Goal: Information Seeking & Learning: Learn about a topic

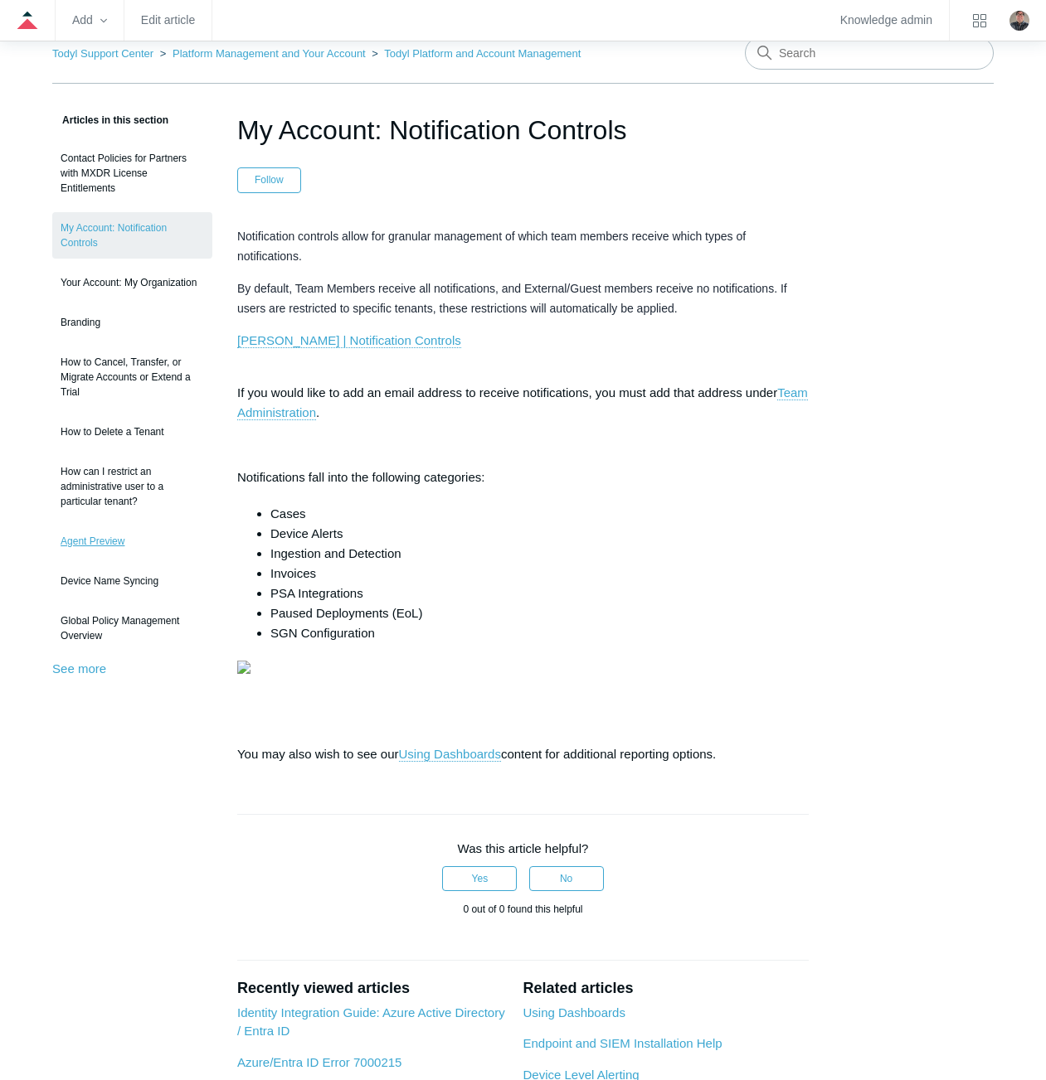
scroll to position [332, 0]
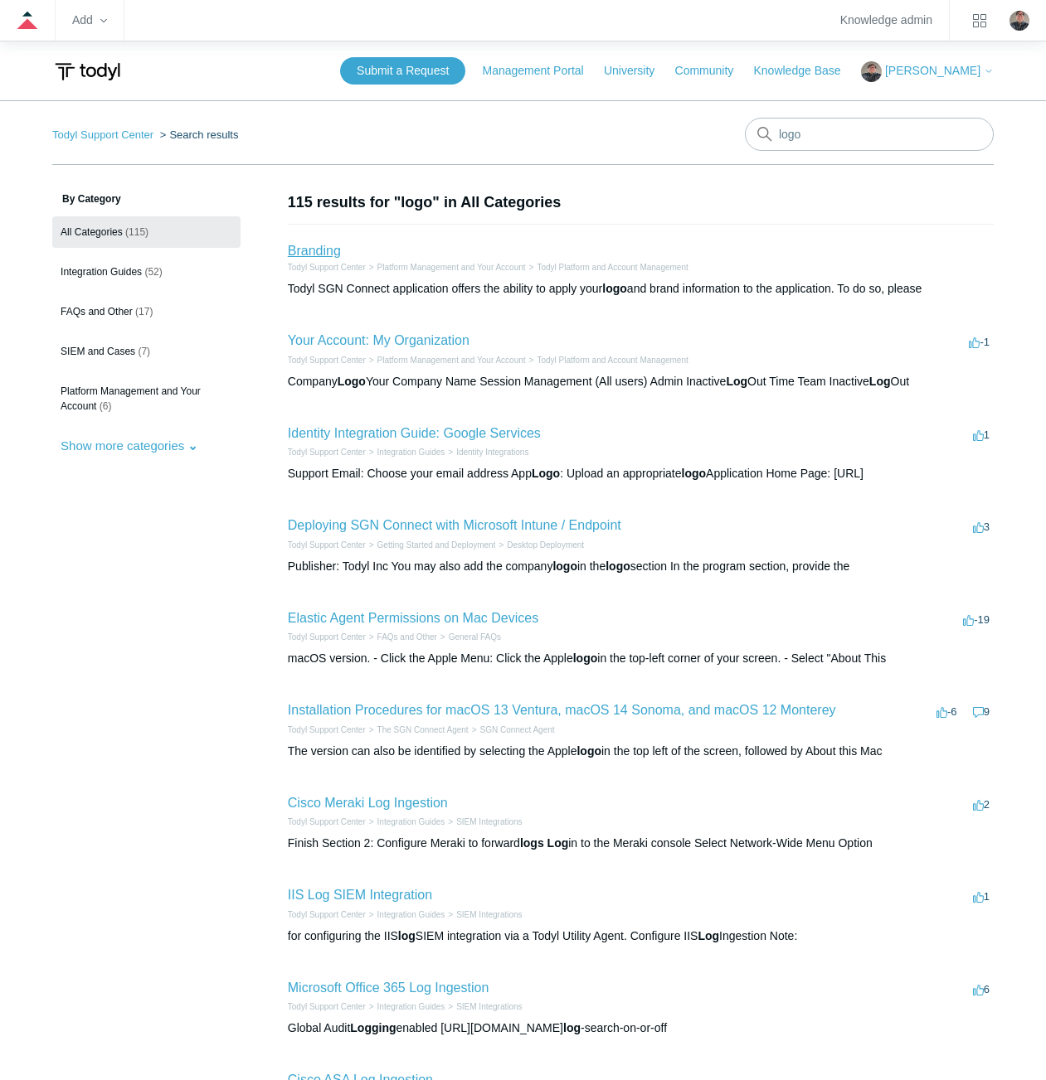
click at [333, 248] on link "Branding" at bounding box center [314, 251] width 53 height 14
click at [300, 341] on link "Your Account: My Organization" at bounding box center [379, 340] width 182 height 14
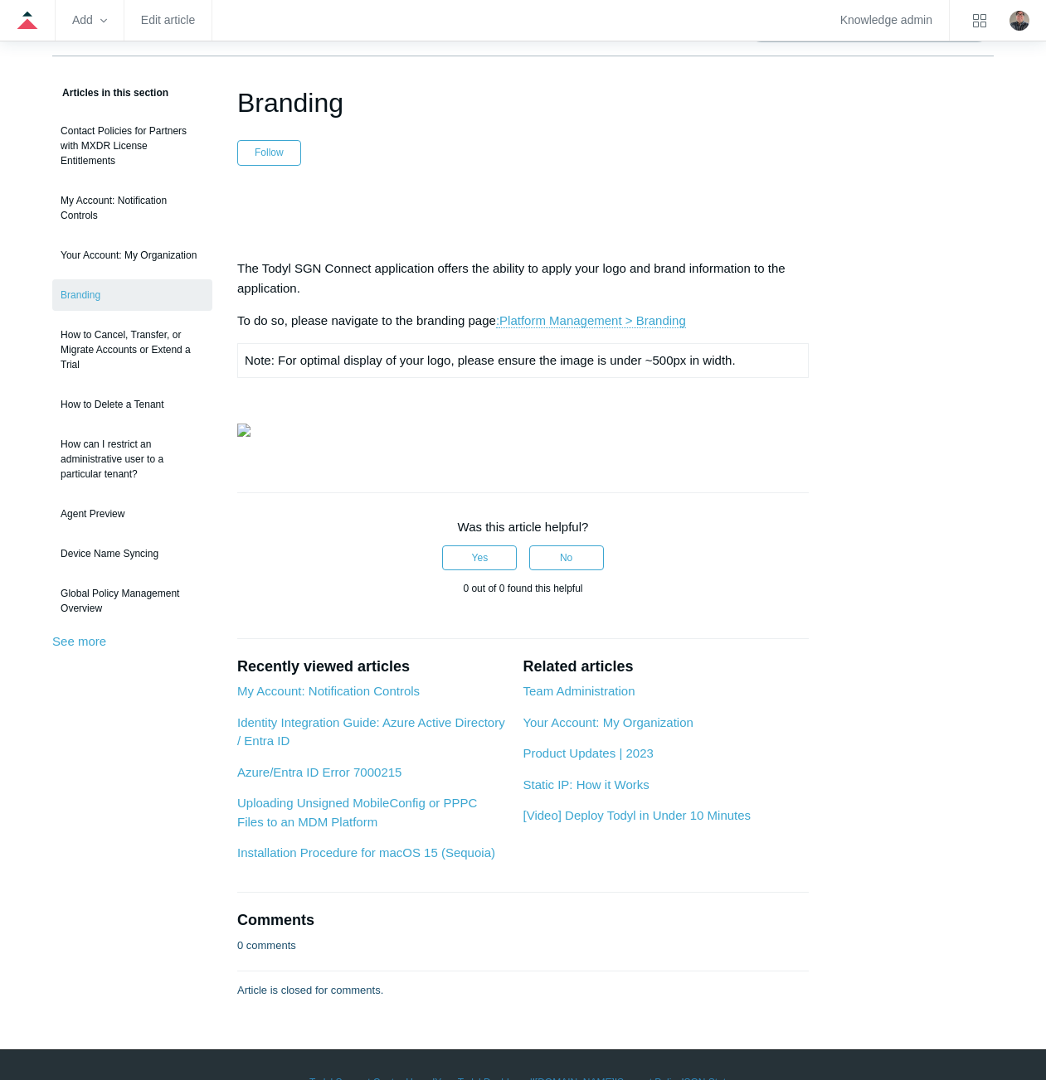
scroll to position [83, 0]
